Goal: Contribute content: Add original content to the website for others to see

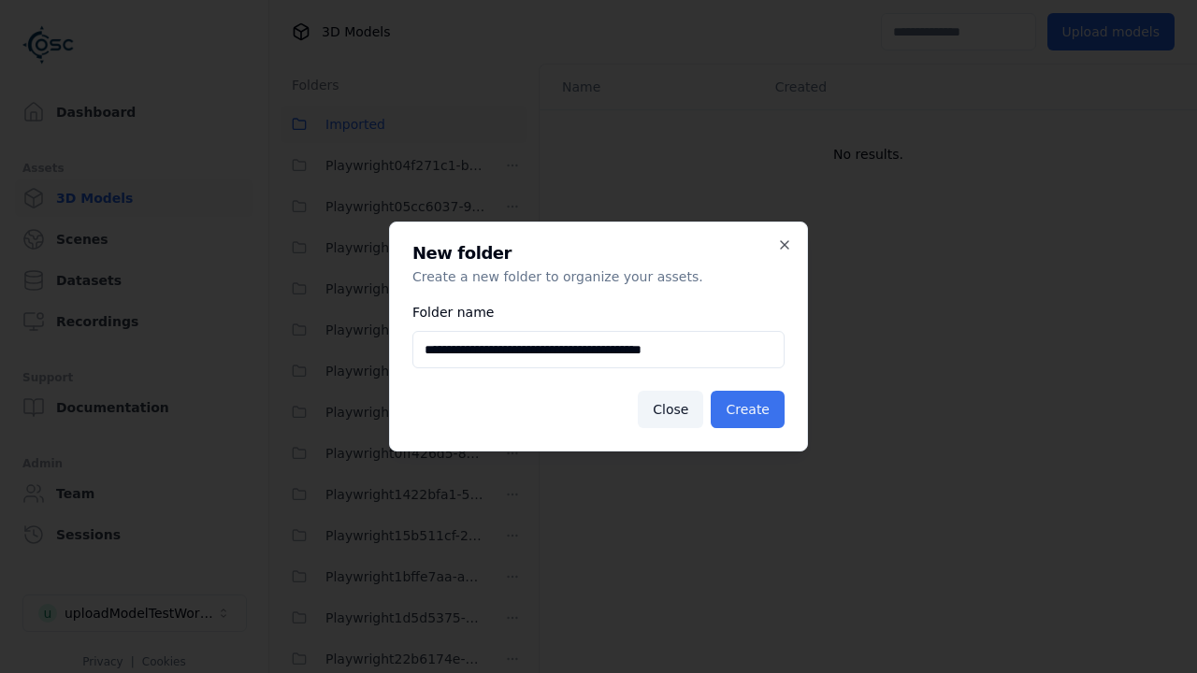
type input "**********"
click at [751, 410] on button "Create" at bounding box center [748, 409] width 74 height 37
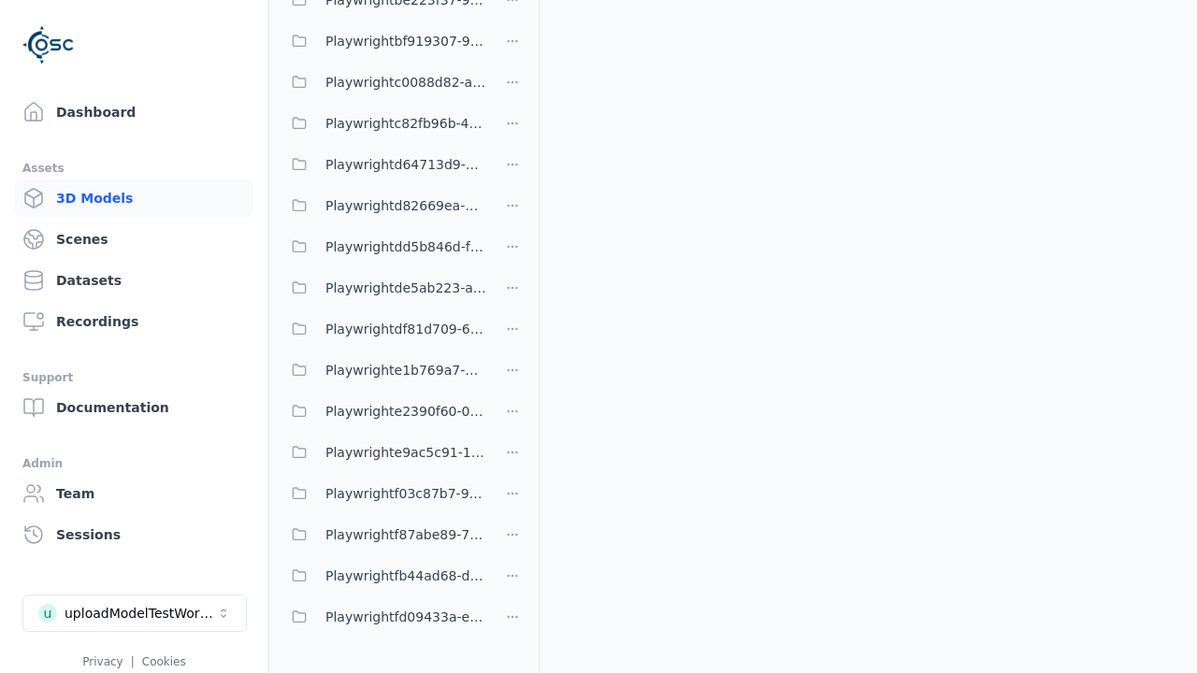
scroll to position [940, 0]
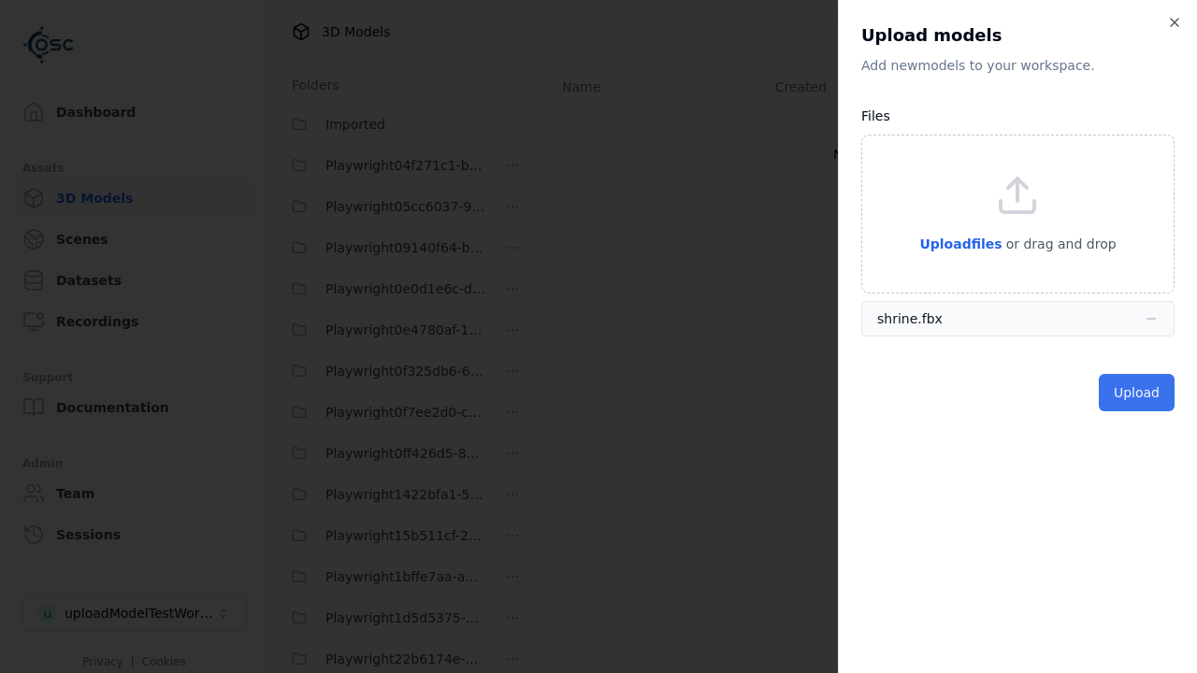
click at [1139, 393] on button "Upload" at bounding box center [1137, 392] width 76 height 37
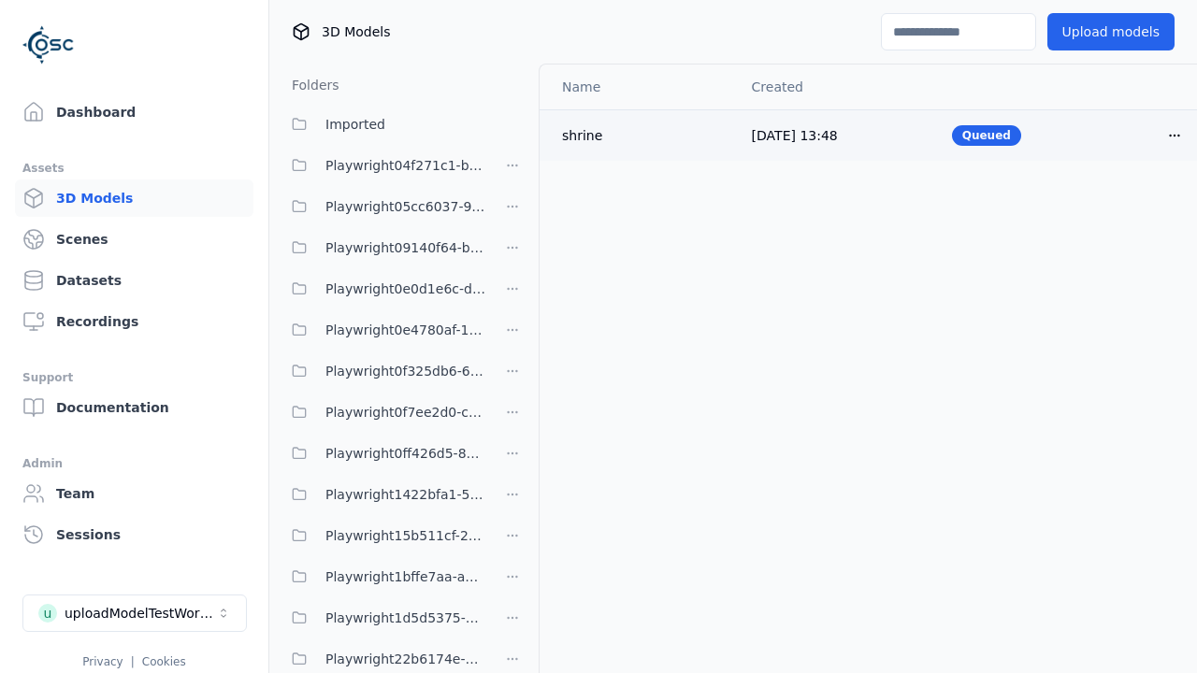
click at [1175, 135] on html "Support Dashboard Assets 3D Models Scenes Datasets Recordings Support Documenta…" at bounding box center [598, 336] width 1197 height 673
click at [1133, 208] on div "Delete" at bounding box center [1133, 208] width 110 height 30
